Goal: Information Seeking & Learning: Learn about a topic

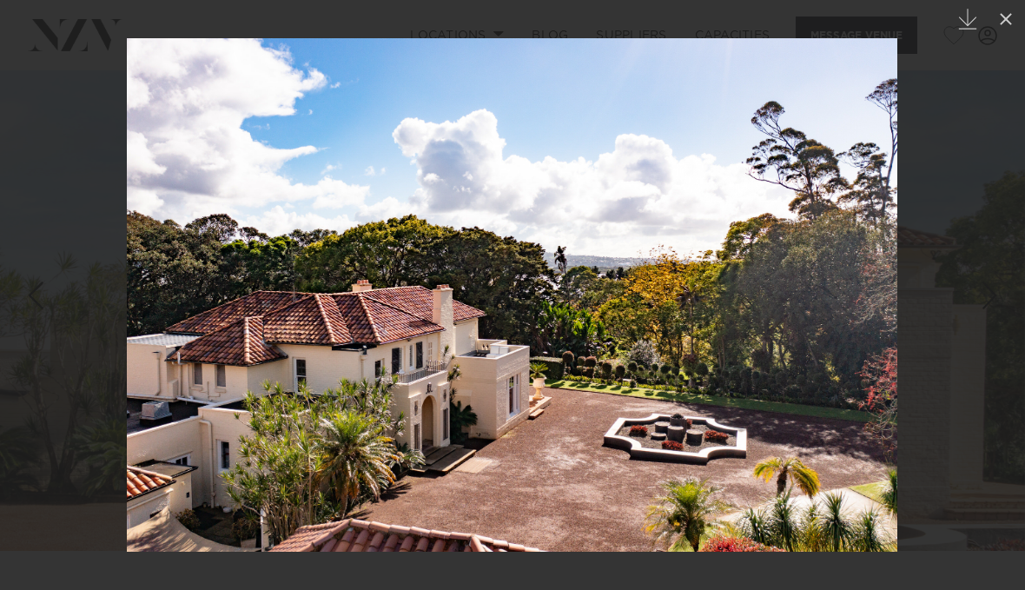
click at [1014, 15] on icon at bounding box center [1005, 19] width 21 height 21
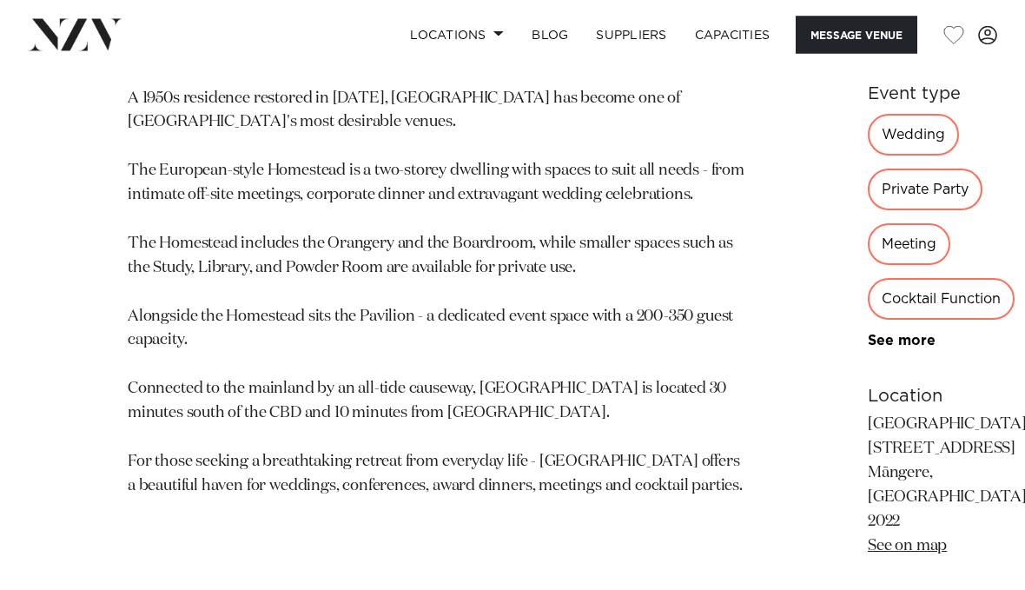
scroll to position [899, 0]
